Goal: Information Seeking & Learning: Learn about a topic

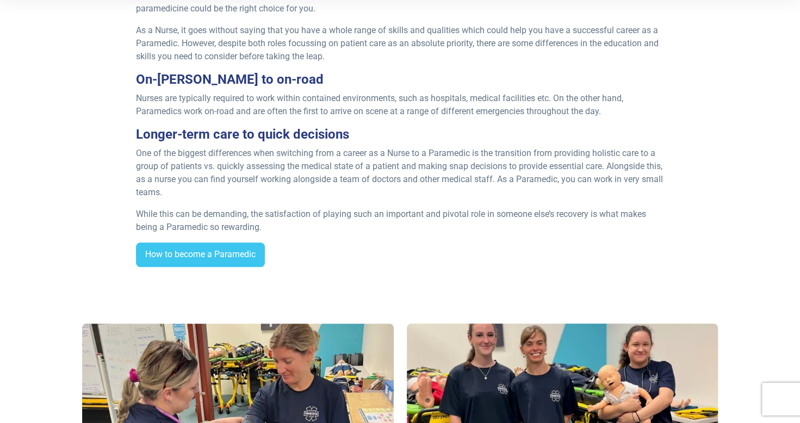
scroll to position [272, 0]
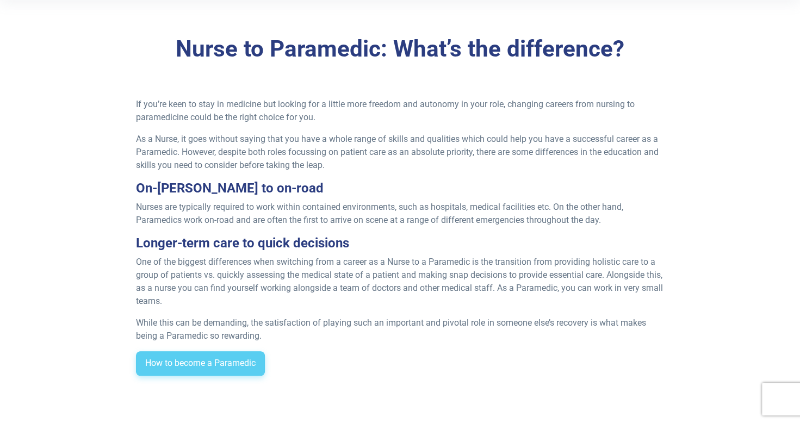
click at [214, 361] on link "How to become a Paramedic" at bounding box center [200, 363] width 129 height 25
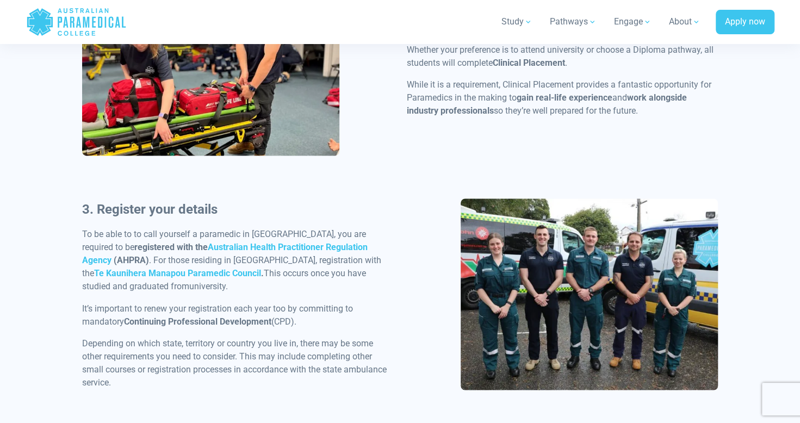
scroll to position [979, 0]
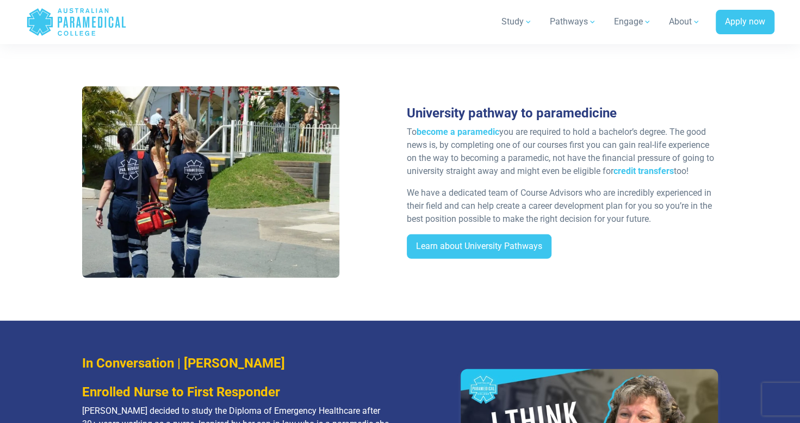
scroll to position [1632, 0]
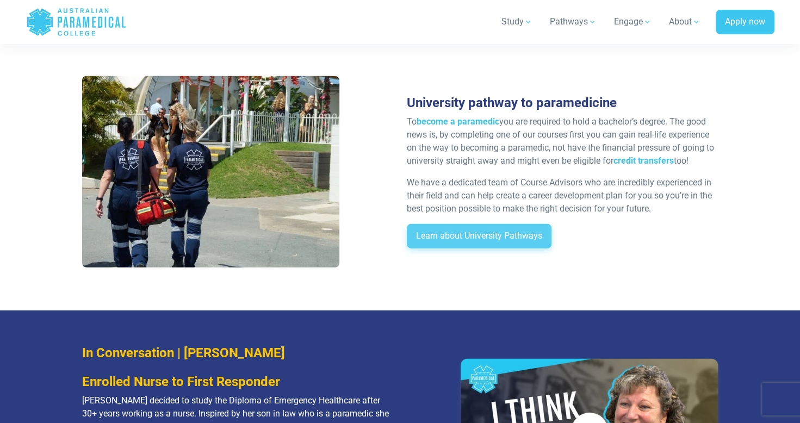
click at [439, 227] on link "Learn about University Pathways" at bounding box center [479, 236] width 145 height 25
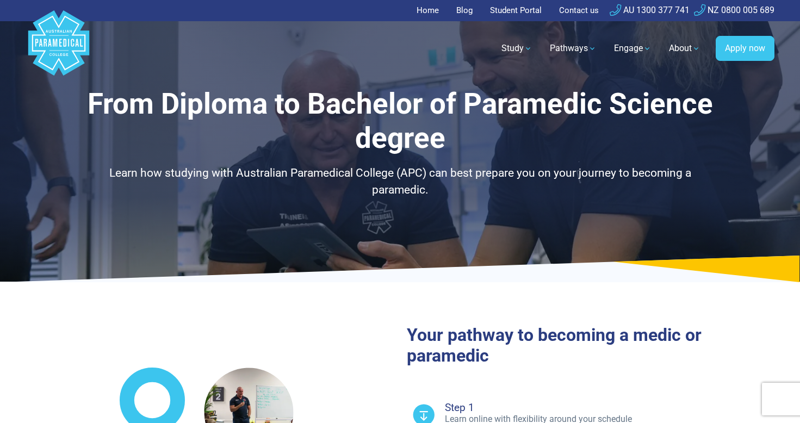
select select "**********"
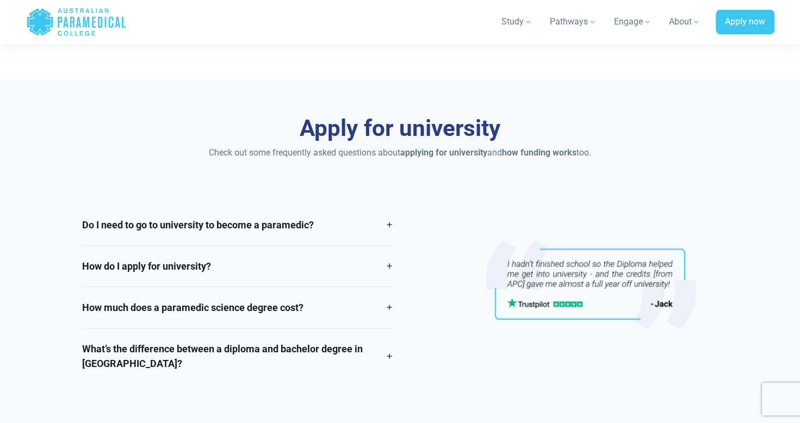
scroll to position [2284, 0]
